Goal: Information Seeking & Learning: Learn about a topic

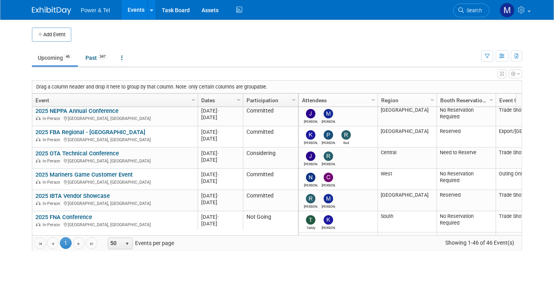
scroll to position [27, 0]
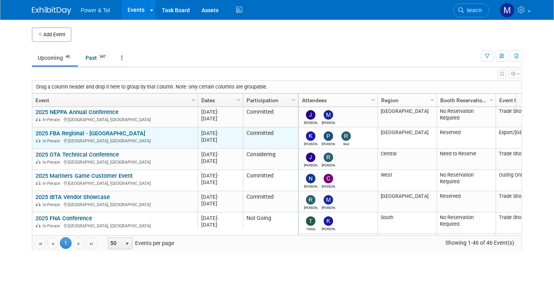
click at [97, 128] on td "2025 FBA Regional - Toronto 2025 FBA Regional - Toronto In-Person Toronto, Cana…" at bounding box center [114, 138] width 165 height 21
click at [101, 131] on link "2025 FBA Regional - [GEOGRAPHIC_DATA]" at bounding box center [90, 133] width 110 height 7
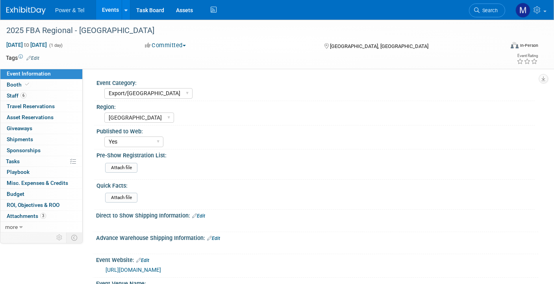
select select "Export/[GEOGRAPHIC_DATA]"
select select "[GEOGRAPHIC_DATA]"
select select "Yes"
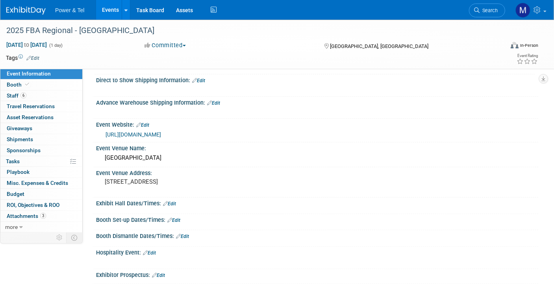
scroll to position [121, 0]
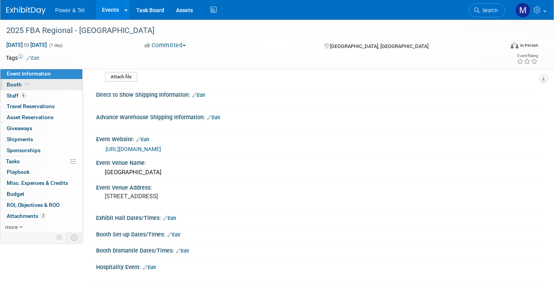
click at [56, 85] on link "Booth" at bounding box center [41, 85] width 82 height 11
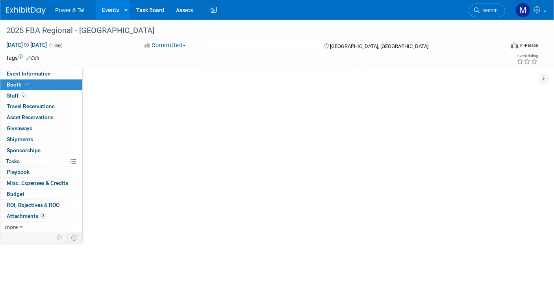
scroll to position [0, 0]
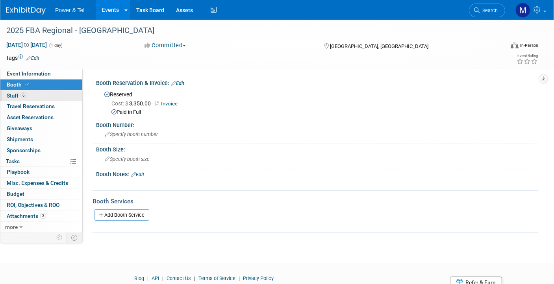
click at [57, 97] on link "6 Staff 6" at bounding box center [41, 96] width 82 height 11
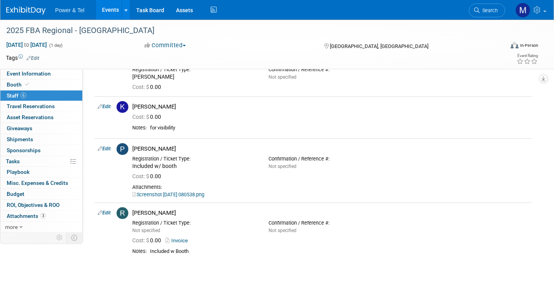
scroll to position [214, 0]
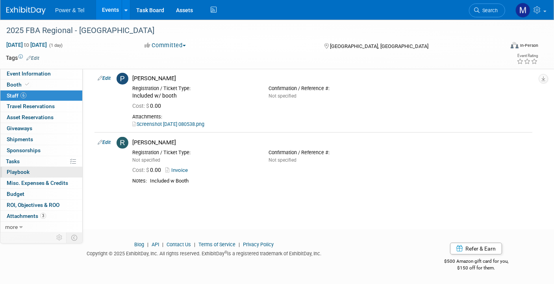
click at [41, 167] on link "0 Playbook 0" at bounding box center [41, 172] width 82 height 11
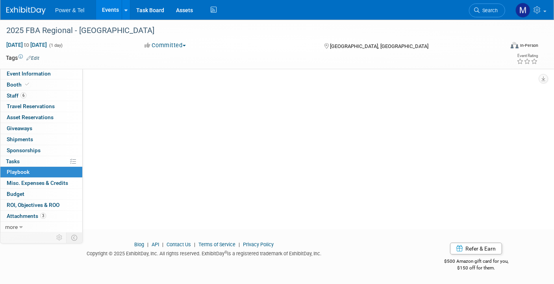
scroll to position [0, 0]
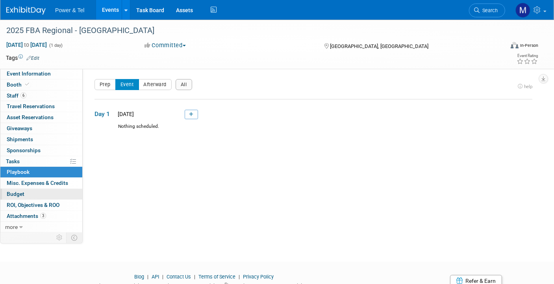
click at [48, 194] on link "Budget" at bounding box center [41, 194] width 82 height 11
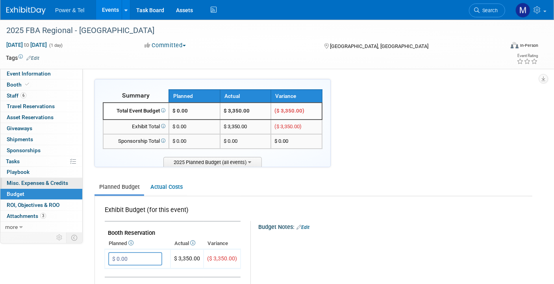
click at [57, 178] on link "0 Misc. Expenses & Credits 0" at bounding box center [41, 183] width 82 height 11
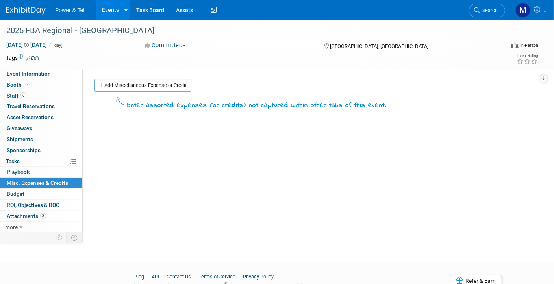
click at [67, 12] on span "Power & Tel" at bounding box center [69, 10] width 29 height 6
click at [115, 12] on link "Events" at bounding box center [110, 10] width 29 height 20
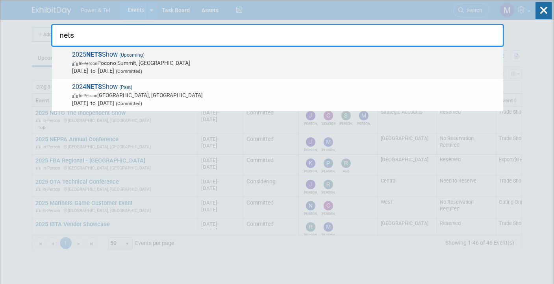
type input "nets"
click at [302, 70] on span "[DATE] to [DATE] (Committed)" at bounding box center [285, 71] width 427 height 8
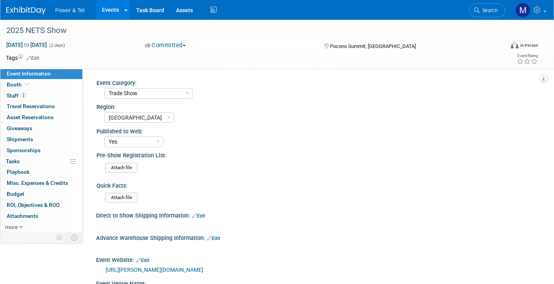
select select "Trade Show"
select select "[GEOGRAPHIC_DATA]"
select select "Yes"
click at [52, 88] on link "Booth" at bounding box center [41, 85] width 82 height 11
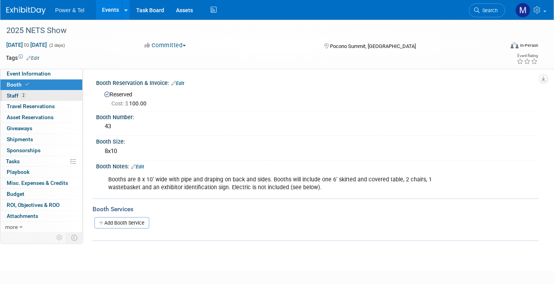
click at [58, 95] on link "2 Staff 2" at bounding box center [41, 96] width 82 height 11
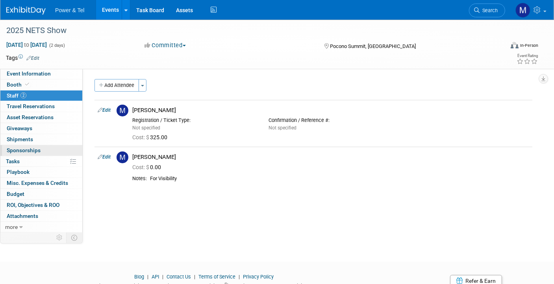
click at [68, 154] on link "0 Sponsorships 0" at bounding box center [41, 150] width 82 height 11
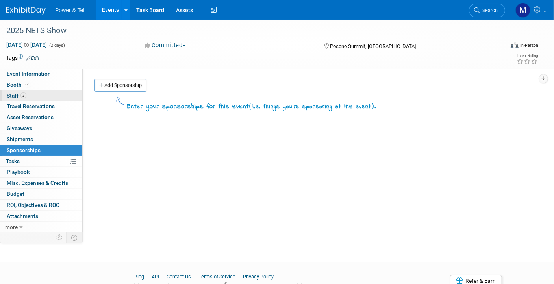
click at [71, 91] on link "2 Staff 2" at bounding box center [41, 96] width 82 height 11
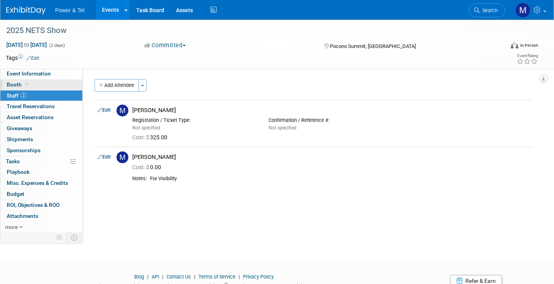
click at [69, 84] on link "Booth" at bounding box center [41, 85] width 82 height 11
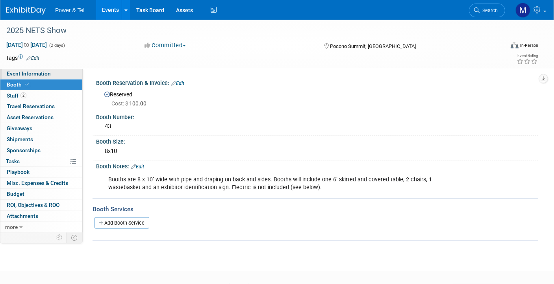
click at [19, 73] on span "Event Information" at bounding box center [29, 73] width 44 height 6
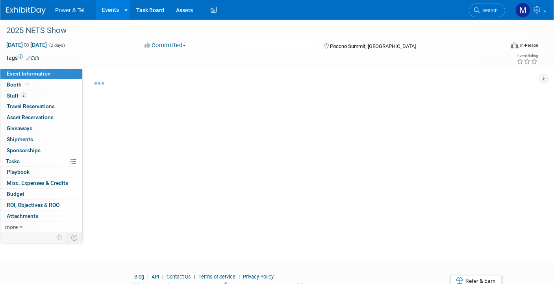
select select "Trade Show"
select select "[GEOGRAPHIC_DATA]"
select select "Yes"
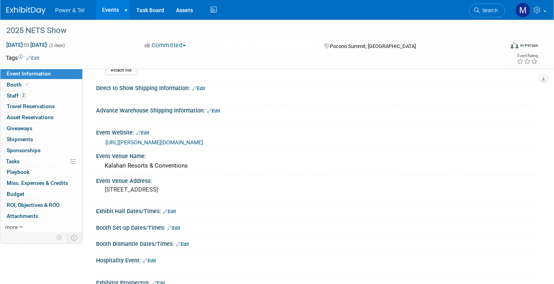
scroll to position [128, 0]
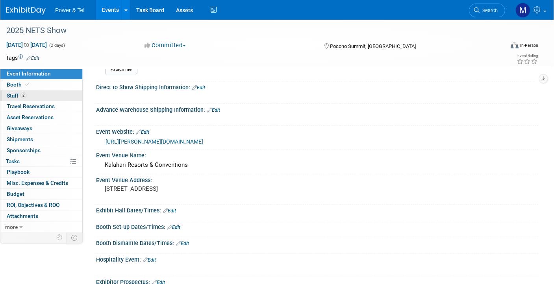
click at [57, 91] on link "2 Staff 2" at bounding box center [41, 96] width 82 height 11
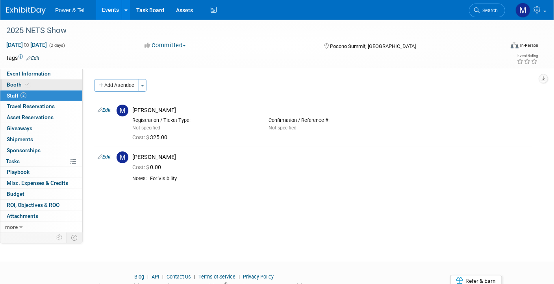
click at [62, 85] on link "Booth" at bounding box center [41, 85] width 82 height 11
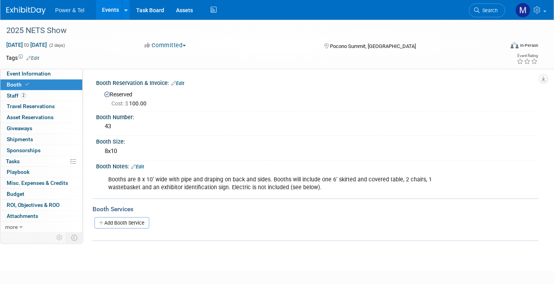
click at [62, 85] on link "Booth" at bounding box center [41, 85] width 82 height 11
click at [63, 72] on link "Event Information" at bounding box center [41, 74] width 82 height 11
select select "Trade Show"
select select "[GEOGRAPHIC_DATA]"
select select "Yes"
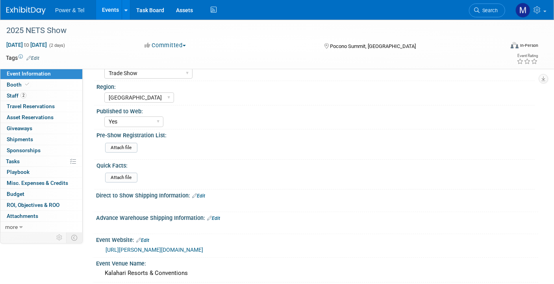
scroll to position [22, 0]
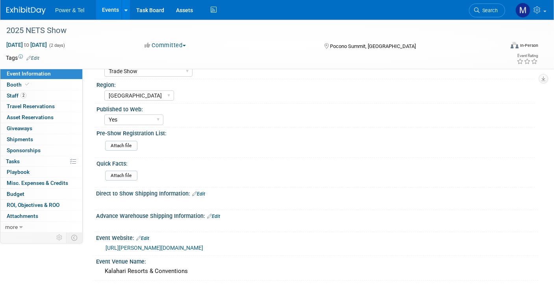
click at [194, 245] on link "[URL][PERSON_NAME][DOMAIN_NAME]" at bounding box center [155, 248] width 98 height 6
click at [32, 97] on link "2 Staff 2" at bounding box center [41, 96] width 82 height 11
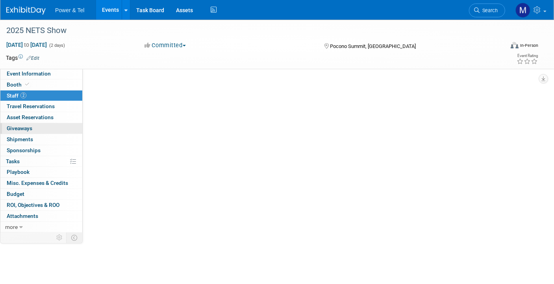
scroll to position [0, 0]
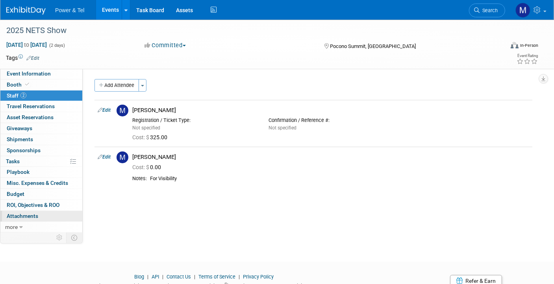
click at [24, 213] on span "Attachments 0" at bounding box center [22, 216] width 31 height 6
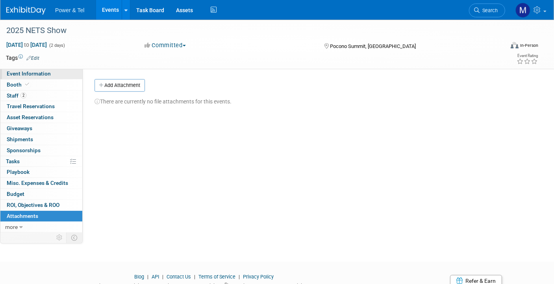
click at [34, 78] on link "Event Information" at bounding box center [41, 74] width 82 height 11
select select "Trade Show"
select select "[GEOGRAPHIC_DATA]"
select select "Yes"
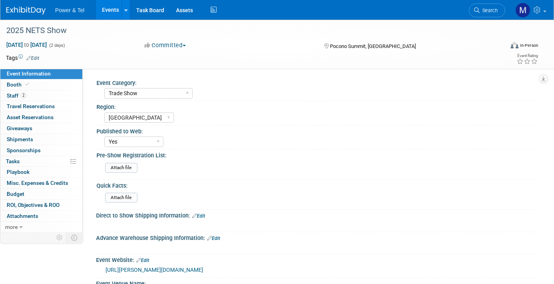
click at [494, 118] on div "Central West South Great Lakes National Canada Export/CALA Strategic Accounts" at bounding box center [319, 117] width 430 height 13
